Goal: Transaction & Acquisition: Purchase product/service

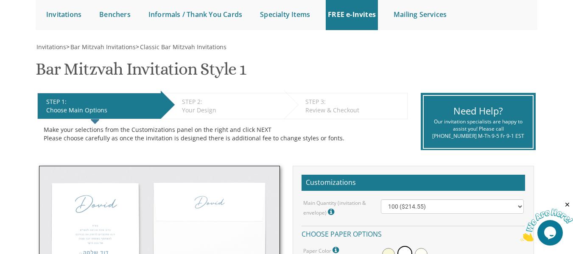
scroll to position [187, 0]
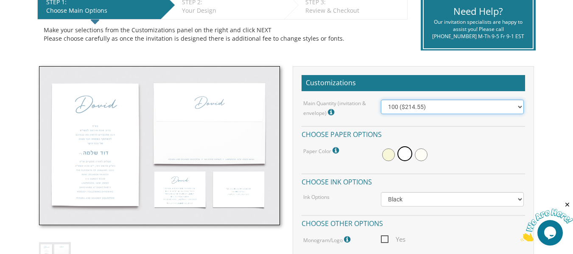
click at [404, 109] on select "100 ($214.55) 200 ($254.60) 300 ($294.25) 400 ($333.55) 500 ($373.90) 600 ($413…" at bounding box center [452, 107] width 143 height 14
select select "200"
click at [381, 100] on select "100 ($214.55) 200 ($254.60) 300 ($294.25) 400 ($333.55) 500 ($373.90) 600 ($413…" at bounding box center [452, 107] width 143 height 14
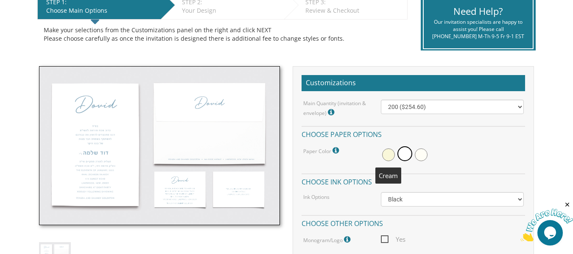
click at [393, 154] on span at bounding box center [388, 154] width 13 height 13
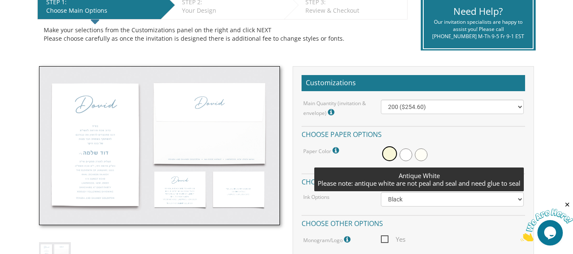
click at [419, 157] on span at bounding box center [421, 154] width 13 height 13
click at [443, 160] on div at bounding box center [452, 155] width 143 height 20
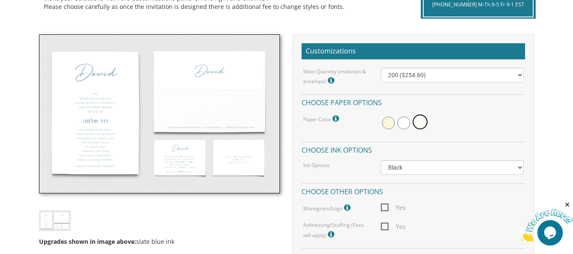
scroll to position [221, 0]
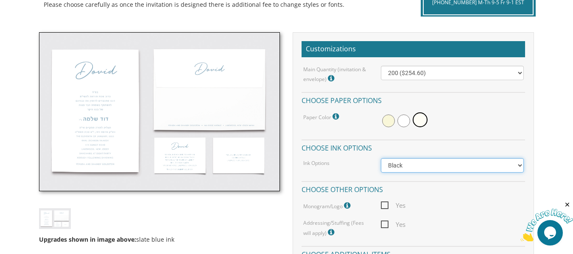
click at [435, 167] on select "Black Colored Ink ($65.00) Black + One Color ($100.00) Two Colors ($165.00)" at bounding box center [452, 165] width 143 height 14
click at [425, 184] on h4 "Choose other options" at bounding box center [414, 188] width 224 height 15
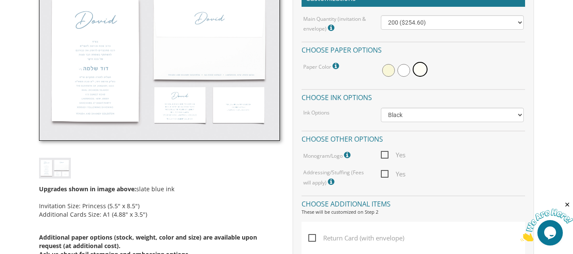
scroll to position [271, 0]
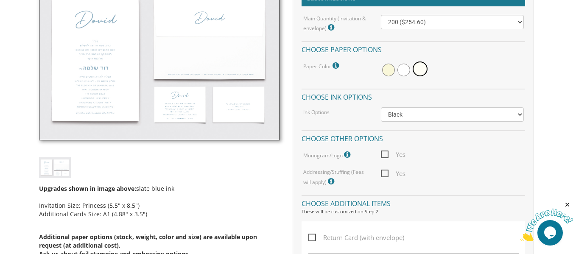
click at [383, 154] on span "Yes" at bounding box center [393, 154] width 25 height 11
click at [383, 154] on input "Yes" at bounding box center [384, 154] width 6 height 6
checkbox input "true"
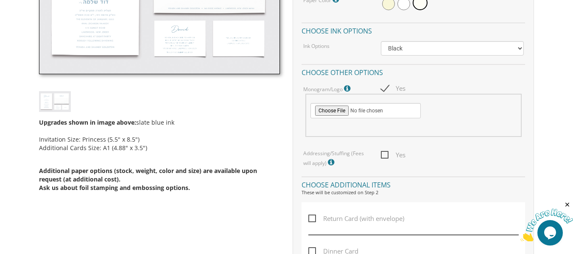
scroll to position [339, 0]
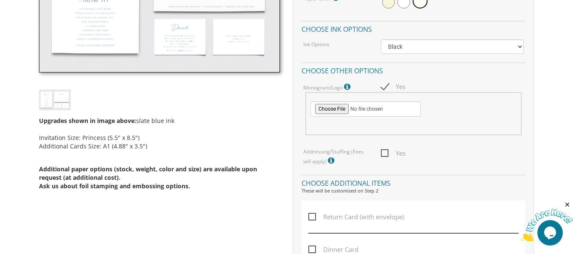
click at [386, 151] on span "Yes" at bounding box center [393, 153] width 25 height 11
click at [386, 151] on input "Yes" at bounding box center [384, 153] width 6 height 6
checkbox input "true"
click at [332, 160] on icon at bounding box center [332, 161] width 8 height 8
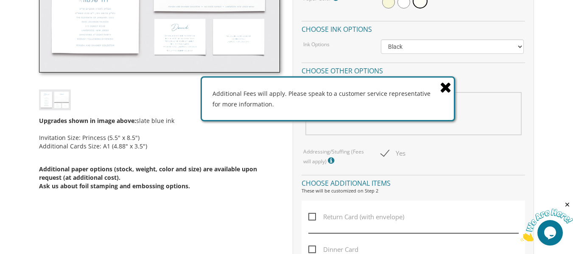
click at [443, 84] on icon at bounding box center [446, 87] width 12 height 15
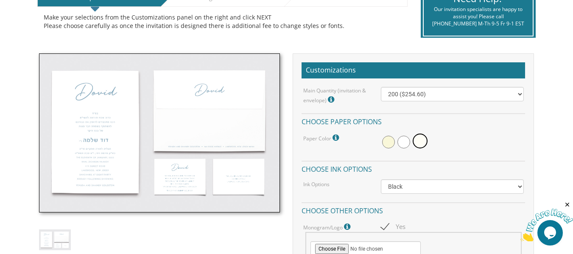
scroll to position [201, 0]
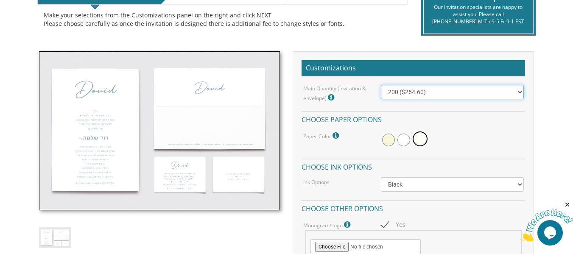
click at [485, 94] on select "100 ($214.55) 200 ($254.60) 300 ($294.25) 400 ($333.55) 500 ($373.90) 600 ($413…" at bounding box center [452, 92] width 143 height 14
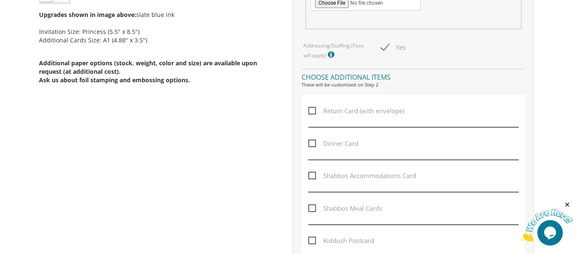
scroll to position [450, 0]
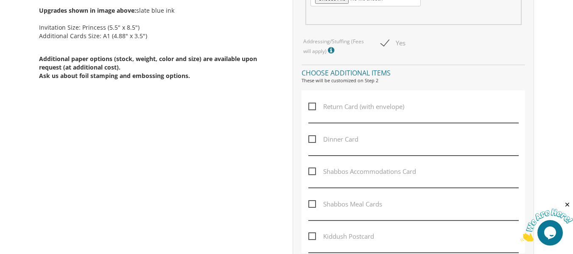
click at [312, 107] on span "Return Card (with envelope)" at bounding box center [356, 106] width 96 height 11
click at [312, 107] on input "Return Card (with envelope)" at bounding box center [311, 106] width 6 height 6
checkbox input "true"
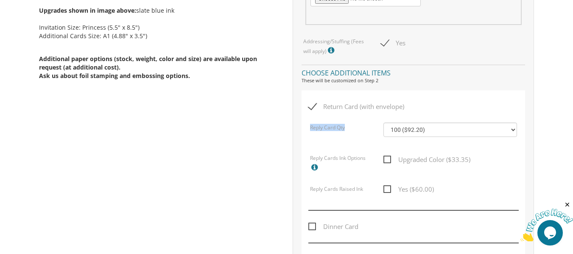
drag, startPoint x: 571, startPoint y: 113, endPoint x: 579, endPoint y: 128, distance: 16.3
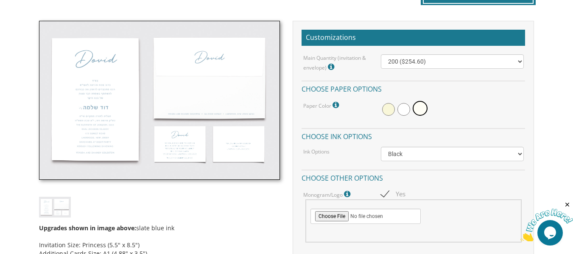
scroll to position [227, 0]
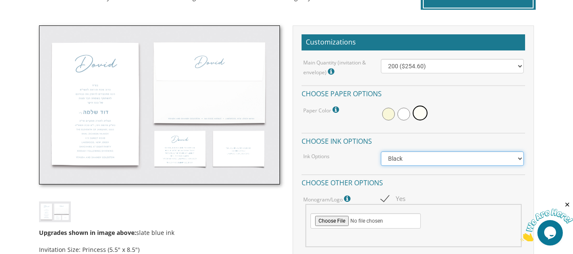
click at [401, 158] on select "Black Colored Ink ($65.00) Black + One Color ($100.00) Two Colors ($165.00)" at bounding box center [452, 158] width 143 height 14
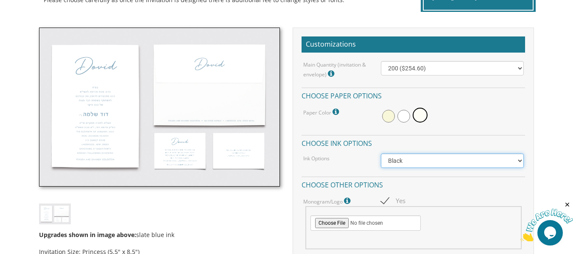
scroll to position [223, 0]
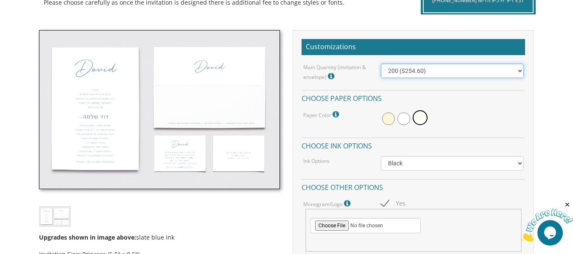
click at [418, 70] on select "100 ($214.55) 200 ($254.60) 300 ($294.25) 400 ($333.55) 500 ($373.90) 600 ($413…" at bounding box center [452, 71] width 143 height 14
